Goal: Find specific page/section: Find specific page/section

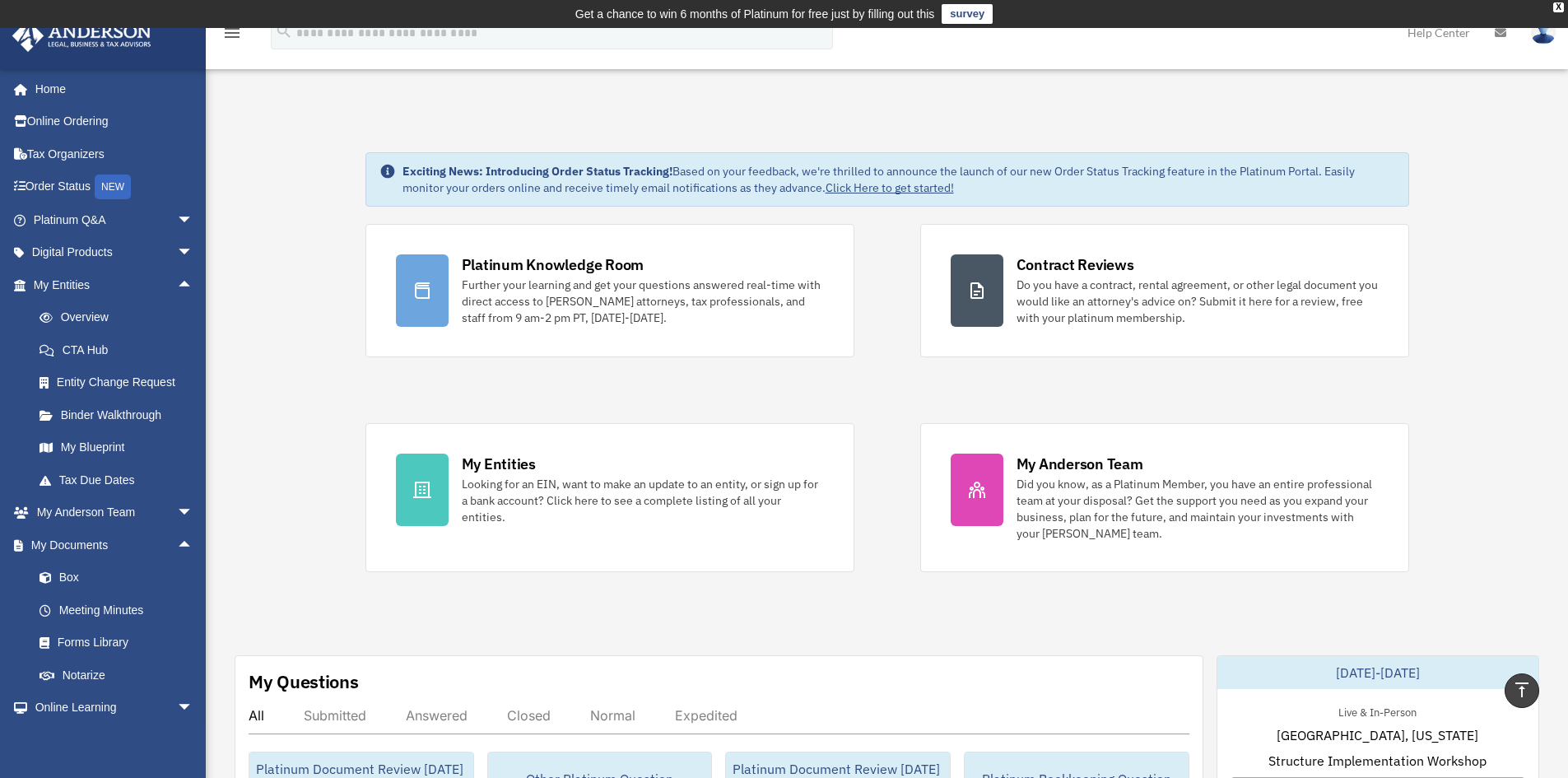
scroll to position [70, 0]
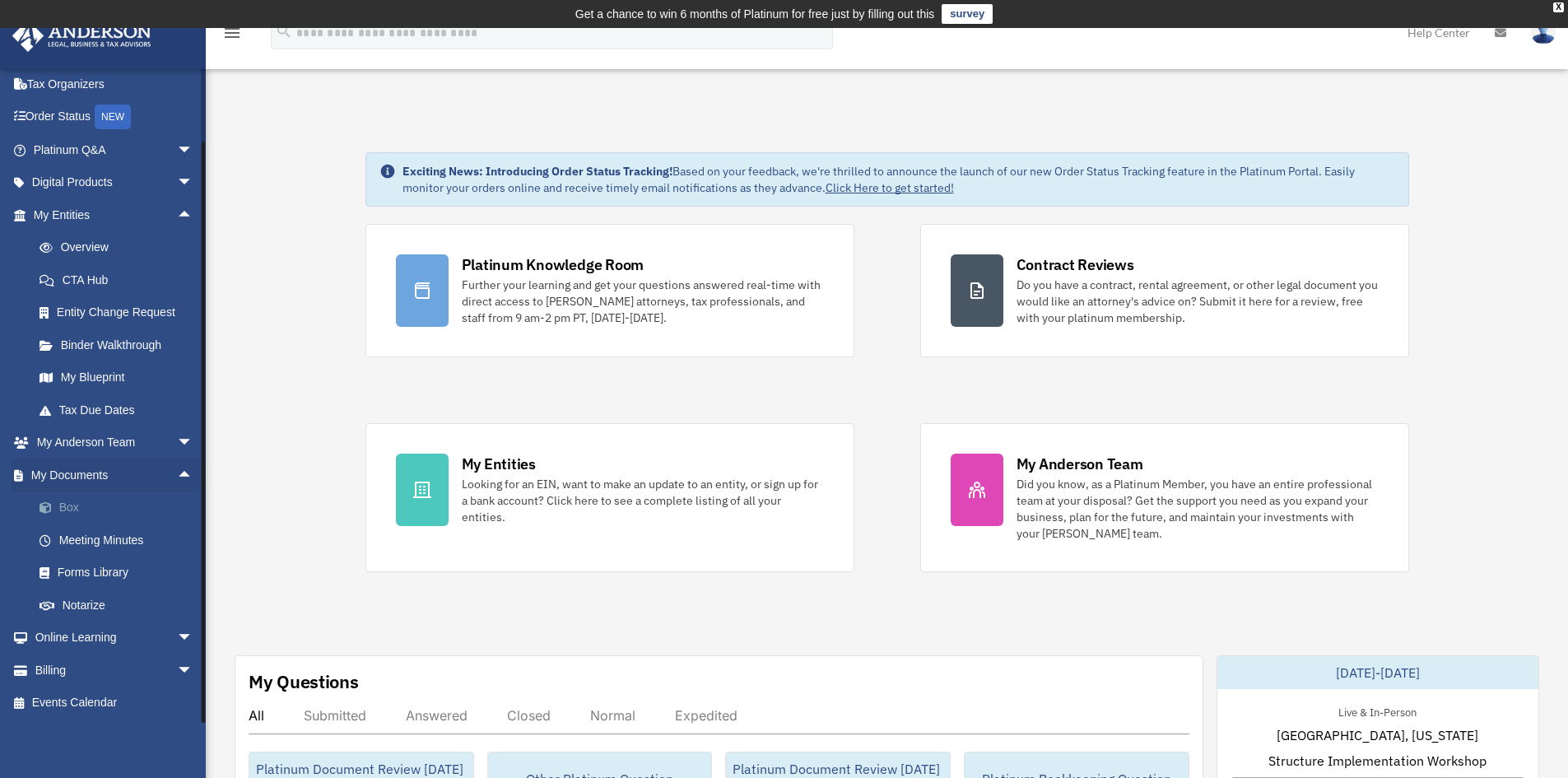
click at [70, 508] on link "Box" at bounding box center [121, 507] width 195 height 33
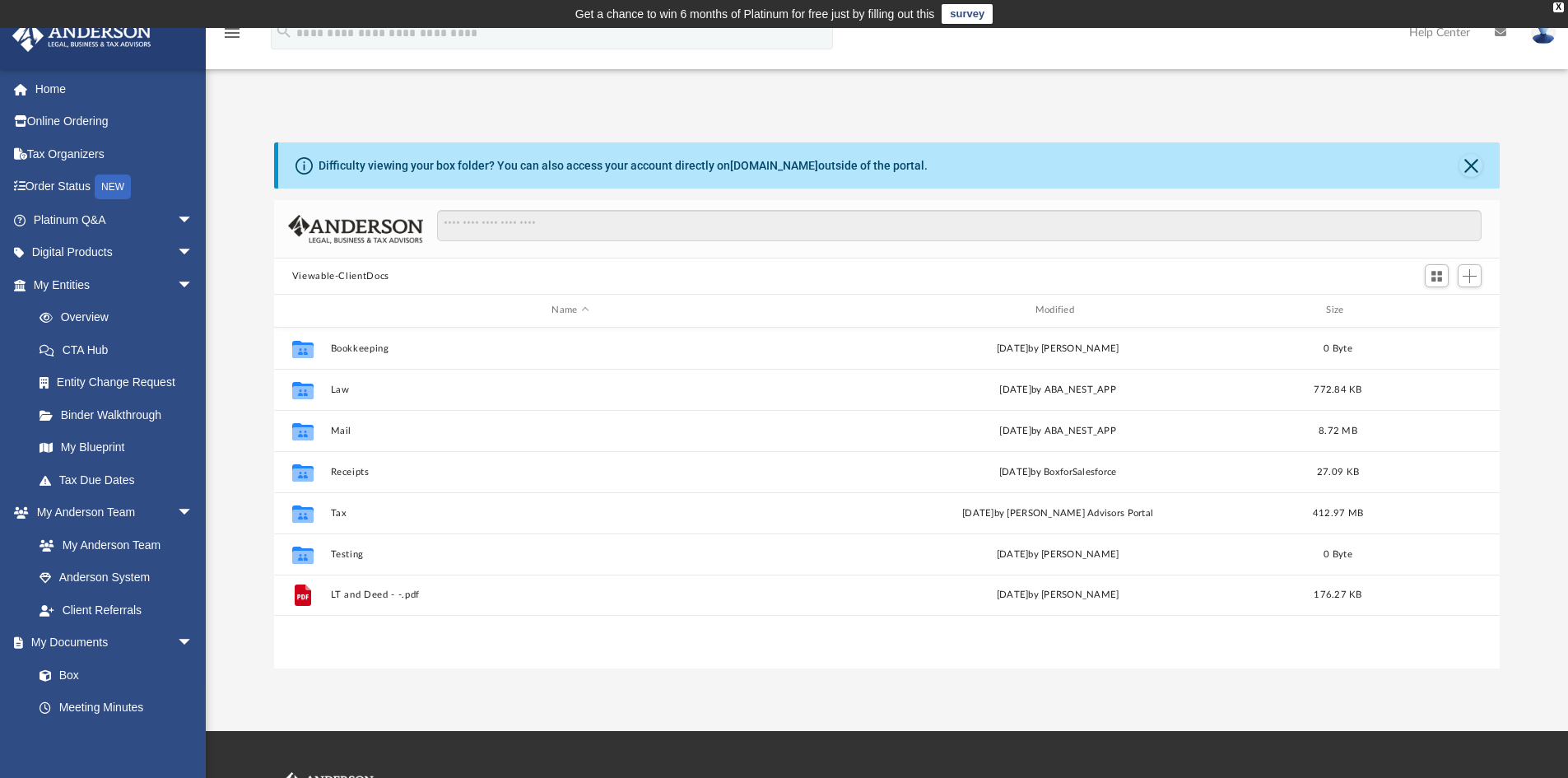
scroll to position [362, 1213]
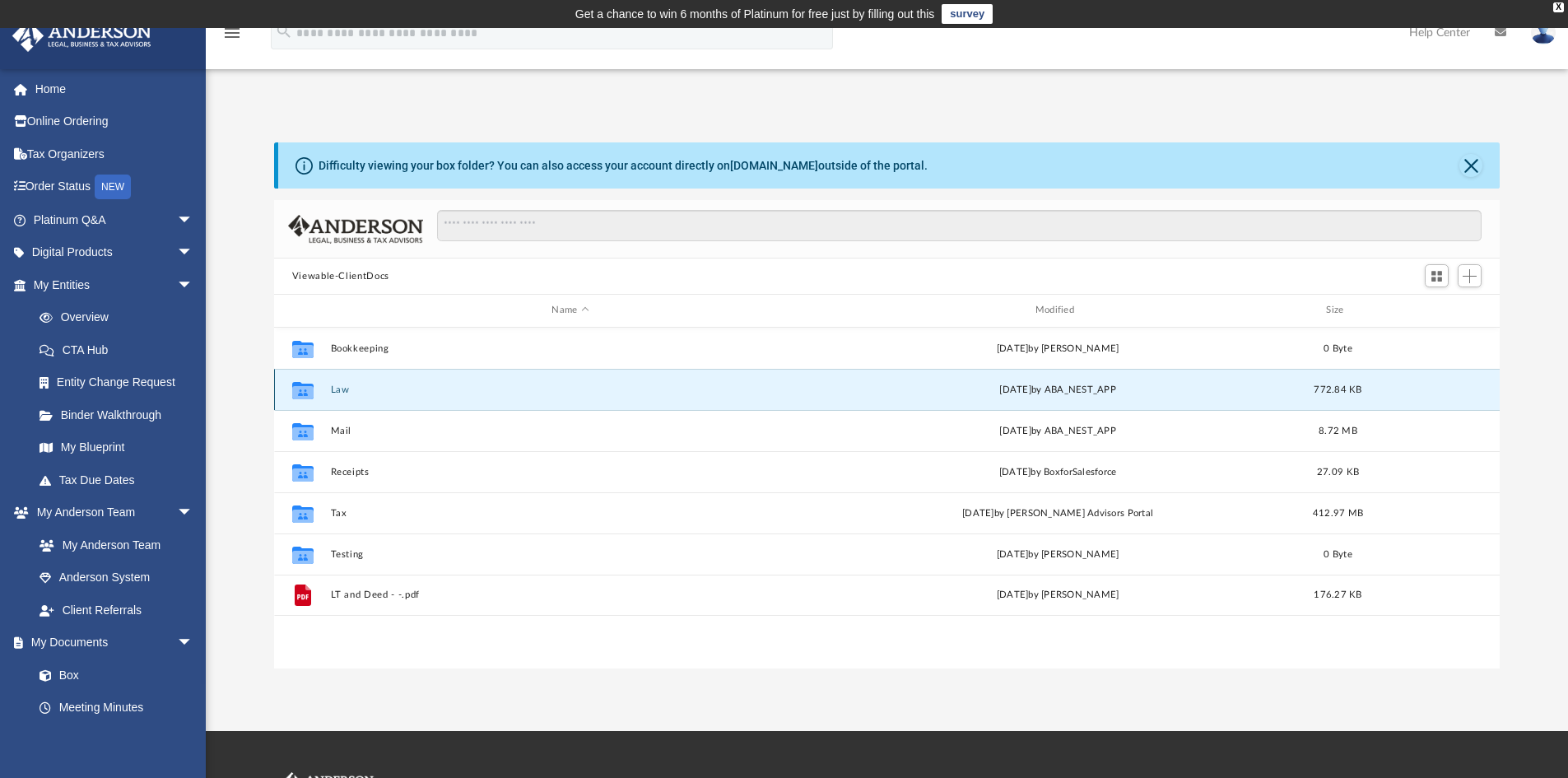
click at [339, 388] on button "Law" at bounding box center [570, 390] width 480 height 10
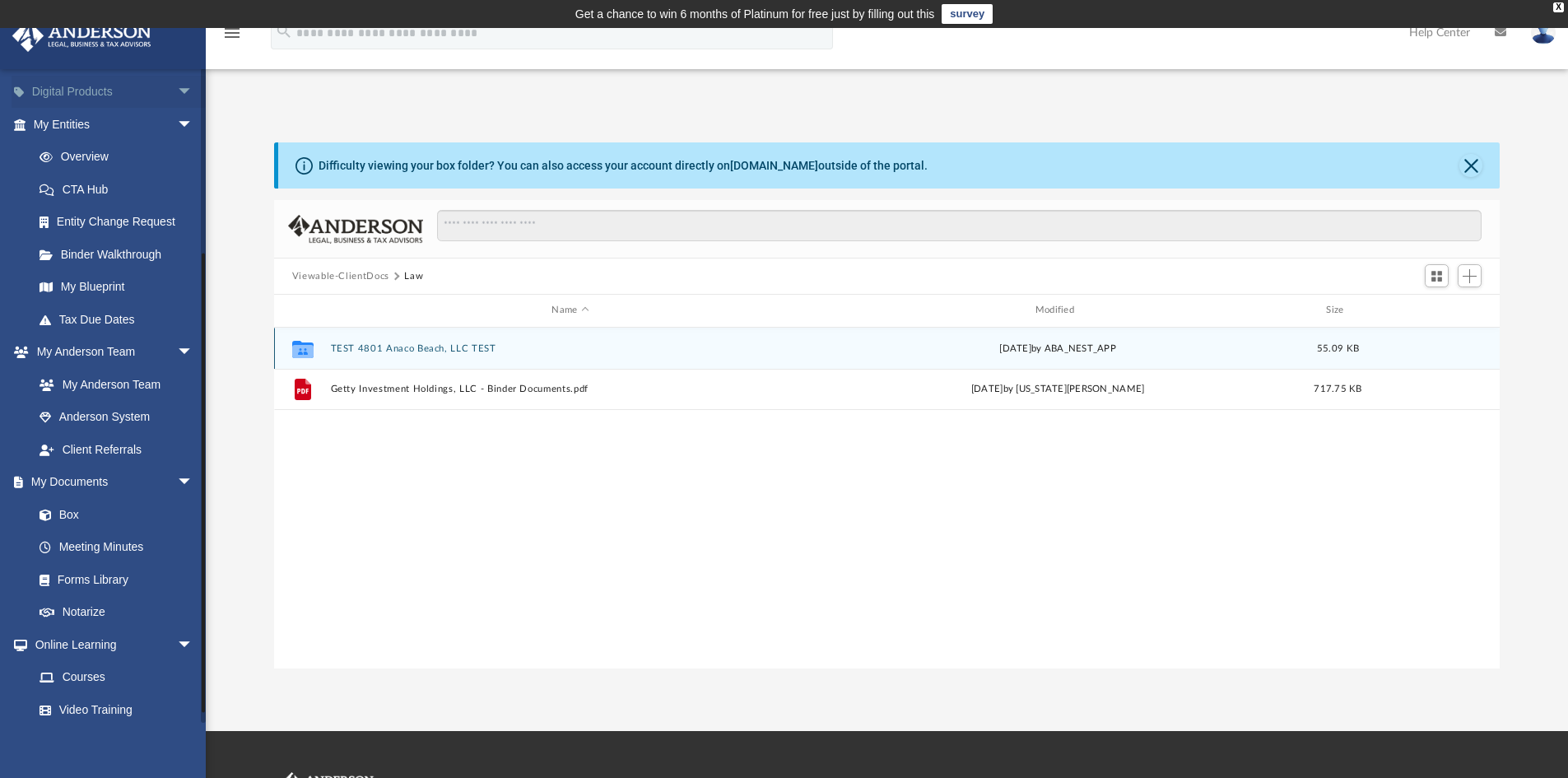
scroll to position [0, 0]
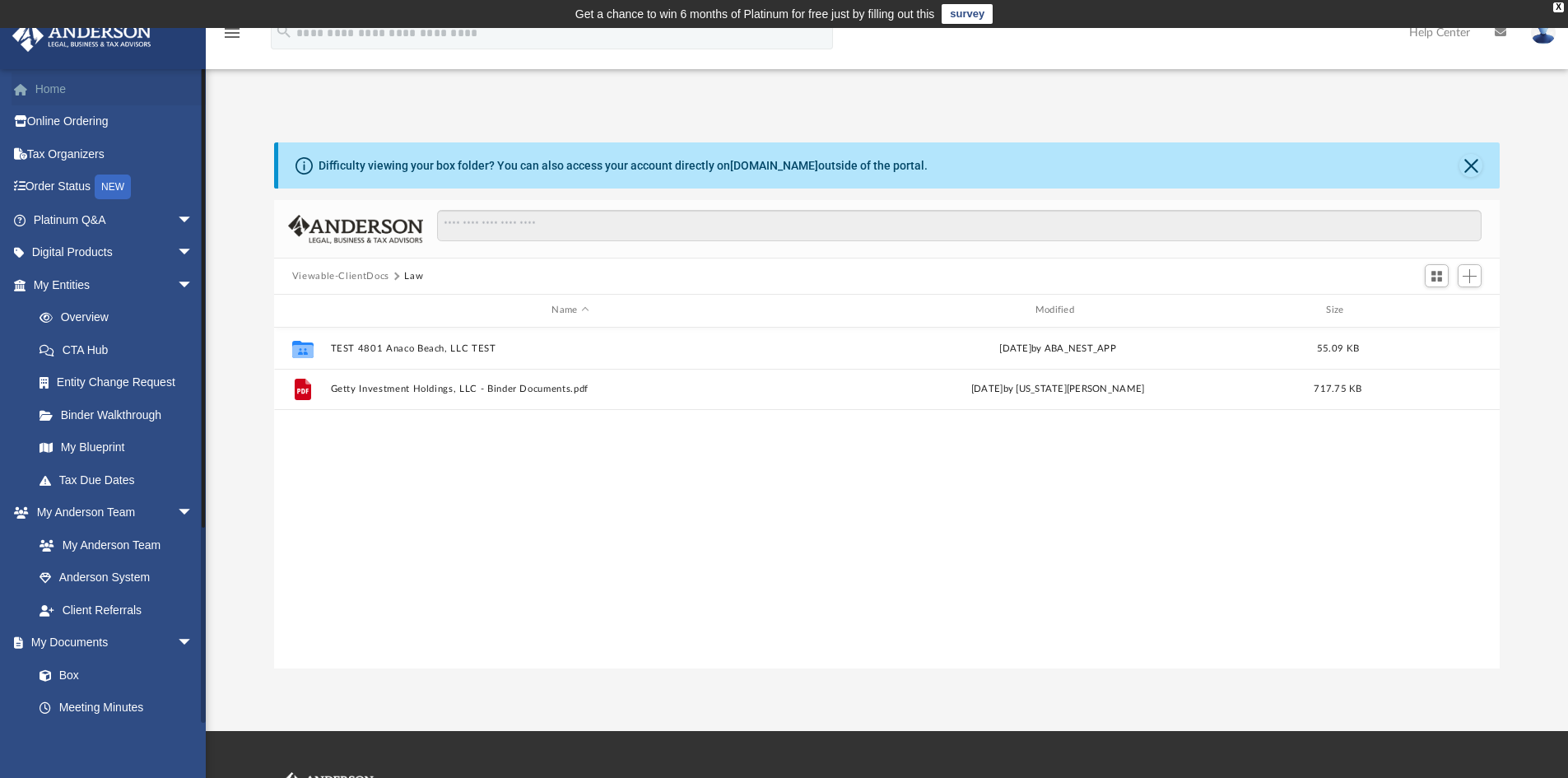
click at [53, 89] on link "Home" at bounding box center [114, 89] width 206 height 33
